Goal: Information Seeking & Learning: Learn about a topic

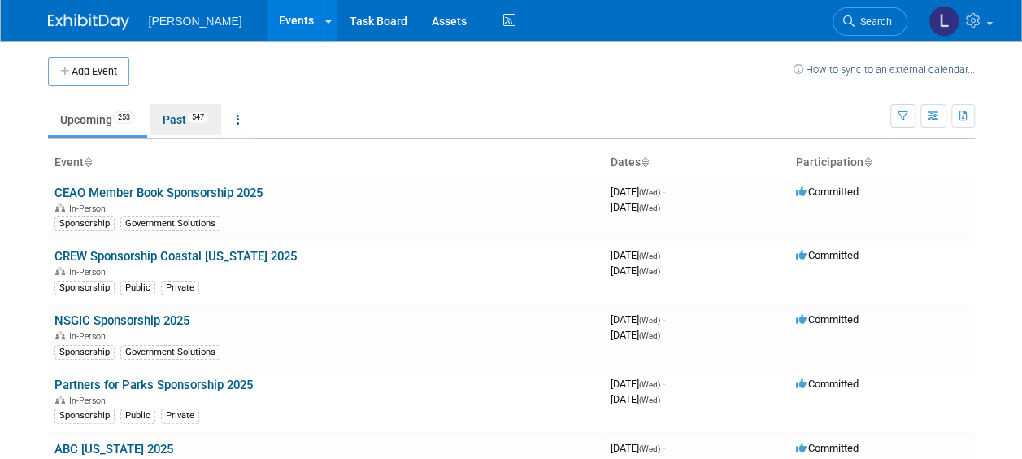
drag, startPoint x: 169, startPoint y: 127, endPoint x: 183, endPoint y: 122, distance: 14.7
click at [169, 127] on link "Past 547" at bounding box center [185, 119] width 71 height 31
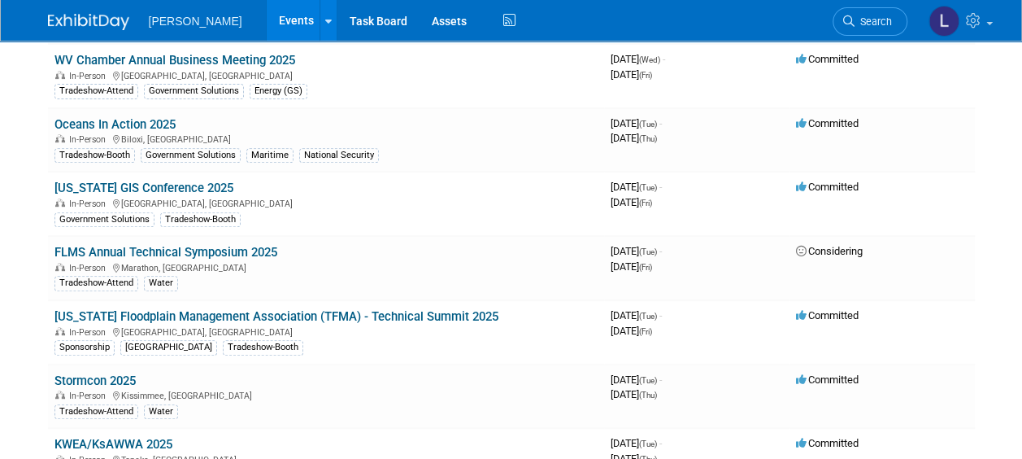
scroll to position [25677, 0]
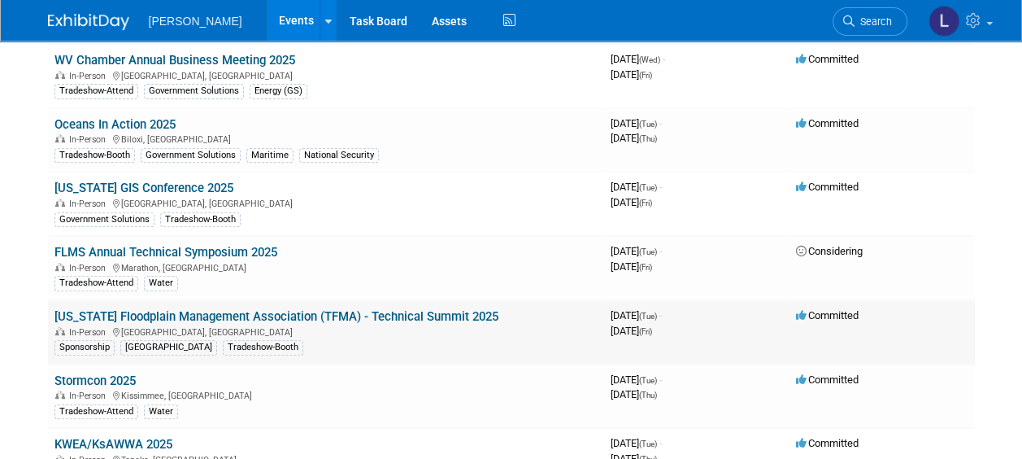
click at [361, 309] on link "Texas Floodplain Management Association (TFMA) - Technical Summit 2025" at bounding box center [276, 316] width 444 height 15
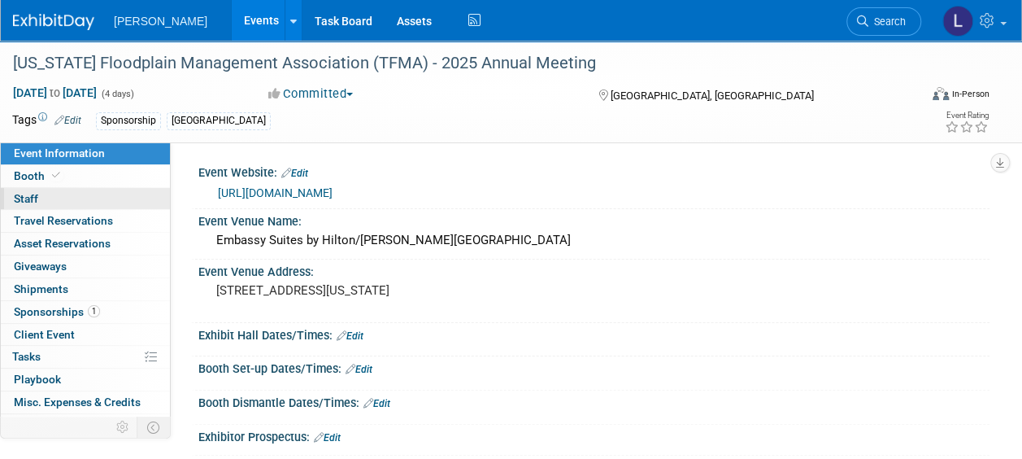
click at [117, 198] on link "0 Staff 0" at bounding box center [85, 199] width 169 height 22
click at [96, 197] on link "0 Staff 0" at bounding box center [85, 199] width 169 height 22
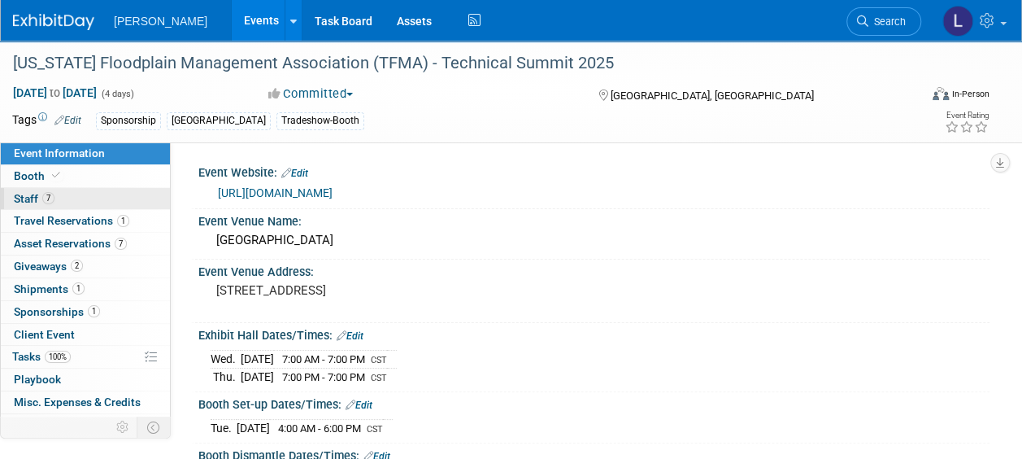
drag, startPoint x: 94, startPoint y: 203, endPoint x: 107, endPoint y: 207, distance: 14.2
click at [94, 203] on link "7 Staff 7" at bounding box center [85, 199] width 169 height 22
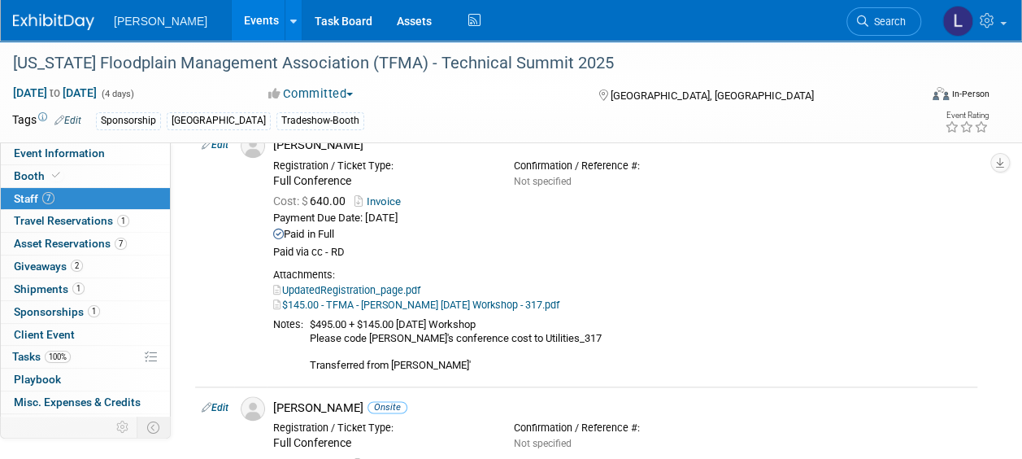
scroll to position [1103, 0]
